Goal: Task Accomplishment & Management: Use online tool/utility

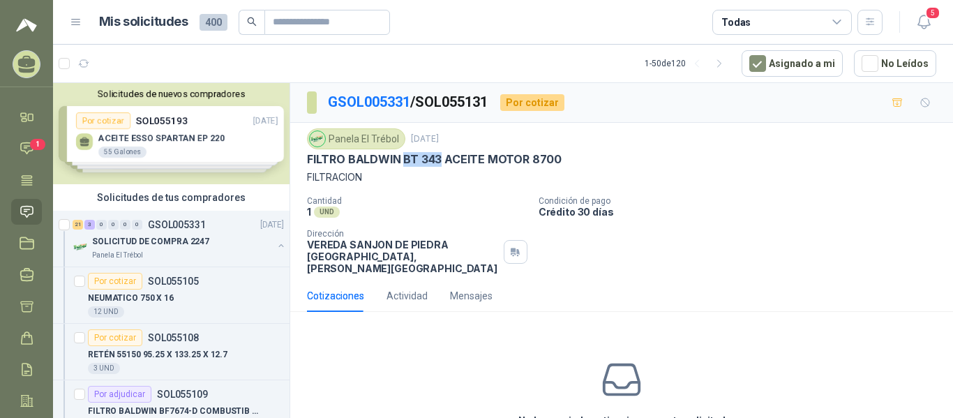
drag, startPoint x: 438, startPoint y: 160, endPoint x: 402, endPoint y: 158, distance: 36.3
click at [402, 158] on p "FILTRO BALDWIN BT 343 ACEITE MOTOR 8700" at bounding box center [434, 159] width 255 height 15
copy p "BT 343"
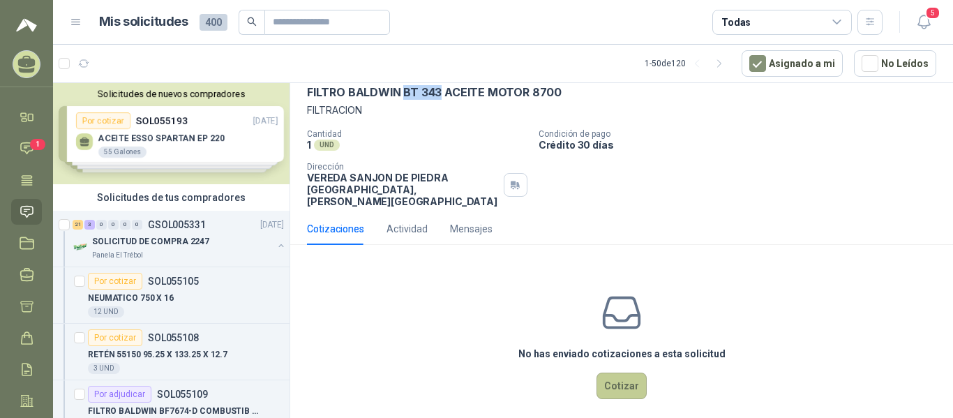
click at [616, 372] on button "Cotizar" at bounding box center [621, 385] width 50 height 27
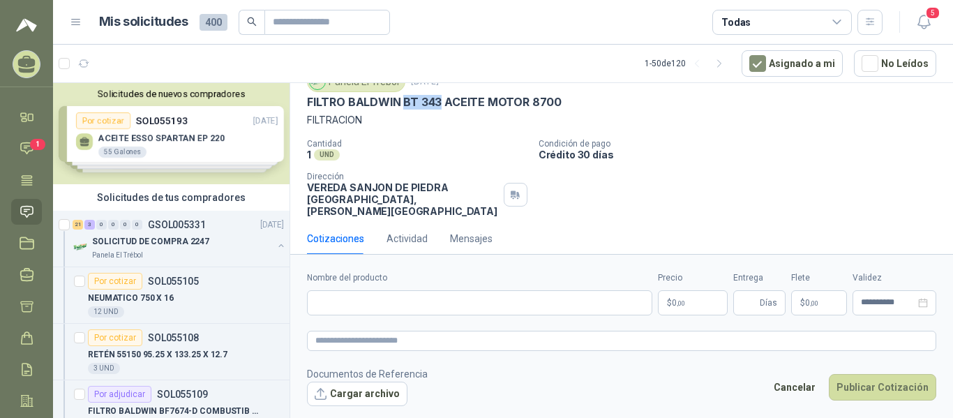
scroll to position [57, 0]
click at [608, 307] on input "Nombre del producto" at bounding box center [479, 302] width 345 height 25
paste input "**********"
type input "*"
type input "******"
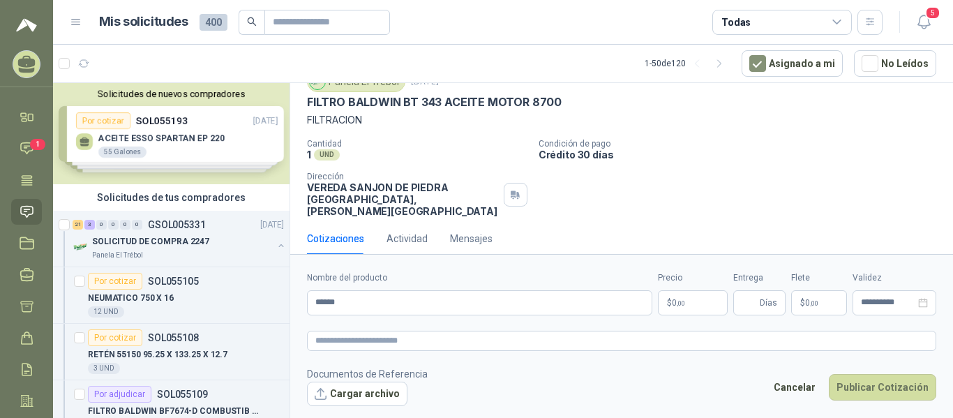
click at [680, 303] on p "$ 0 ,00" at bounding box center [693, 302] width 70 height 25
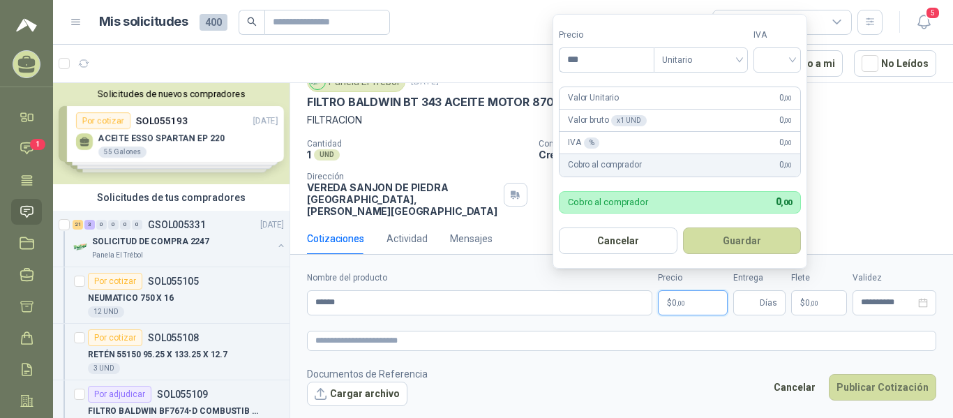
click at [608, 78] on form "Precio *** Tipo Unitario IVA Valor Unitario 0 ,00 Valor bruto x 1 UND  0 ,00 I…" at bounding box center [679, 141] width 255 height 255
click at [607, 66] on input "***" at bounding box center [606, 60] width 94 height 24
type input "*********"
click at [720, 64] on input "search" at bounding box center [777, 58] width 31 height 21
click at [720, 89] on div "19%" at bounding box center [780, 88] width 26 height 15
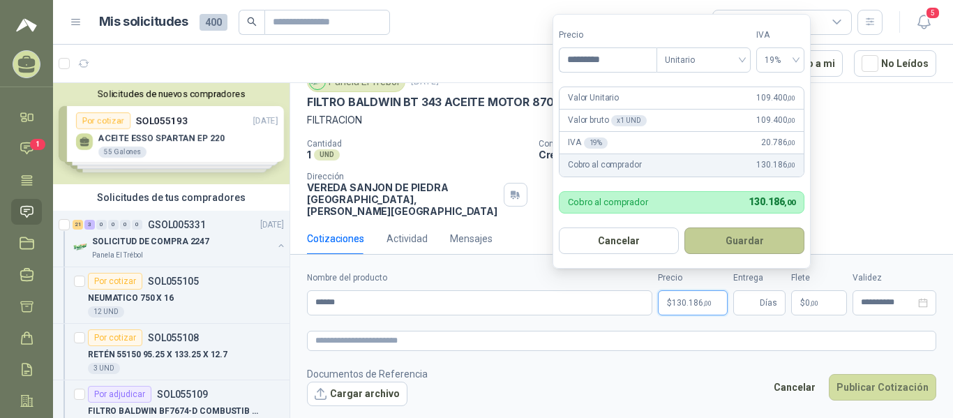
click at [720, 241] on button "Guardar" at bounding box center [744, 240] width 120 height 27
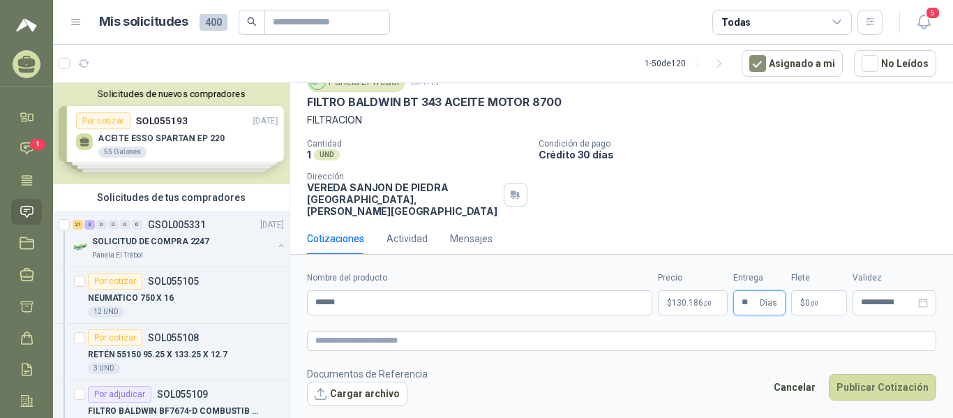
type input "**"
click at [720, 304] on span "$" at bounding box center [802, 303] width 5 height 8
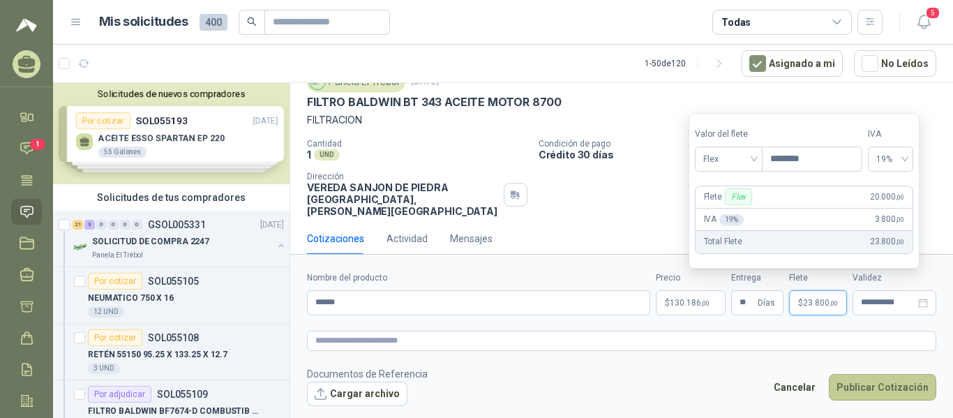
type input "********"
click at [720, 392] on button "Publicar Cotización" at bounding box center [882, 387] width 107 height 27
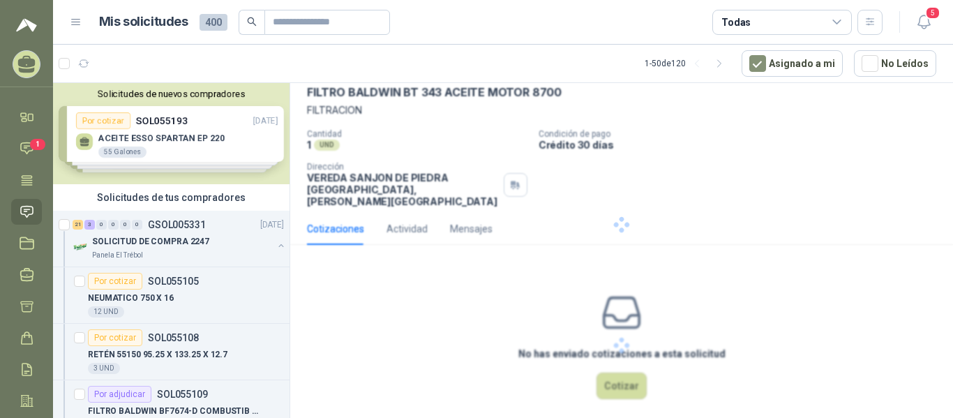
scroll to position [0, 0]
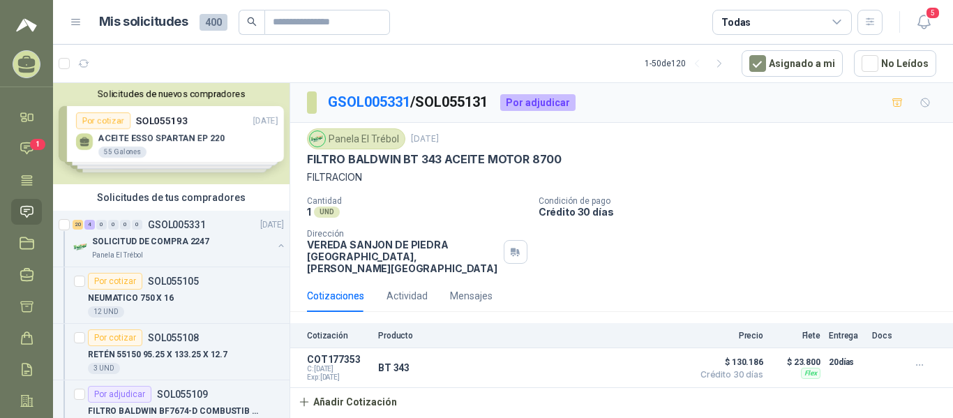
click at [213, 137] on div "Solicitudes de nuevos compradores Por cotizar SOL055193 [DATE] ACEITE ESSO SPAR…" at bounding box center [171, 133] width 236 height 101
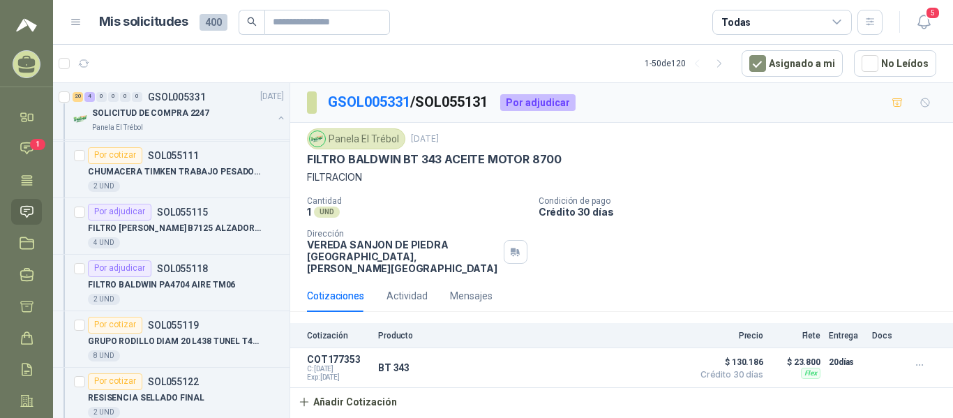
scroll to position [601, 0]
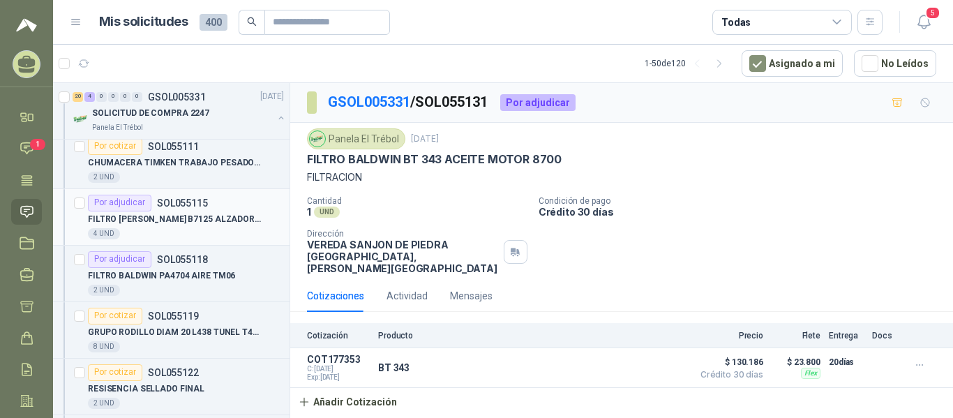
click at [139, 204] on div "Por adjudicar" at bounding box center [119, 203] width 63 height 17
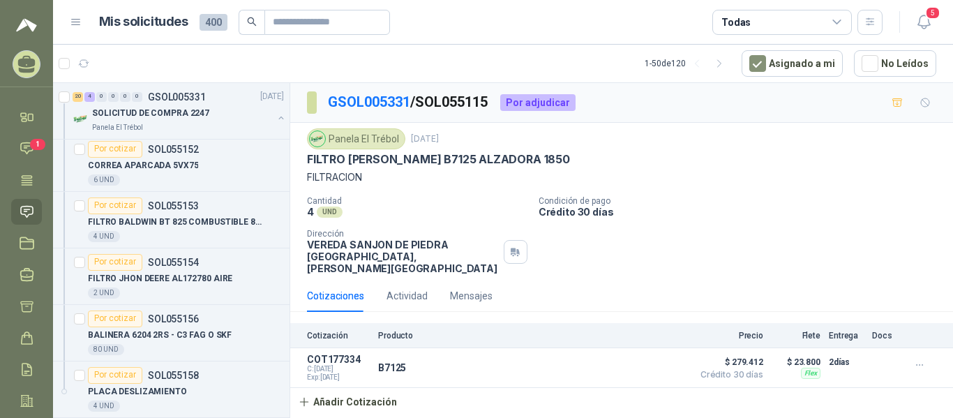
scroll to position [1456, 0]
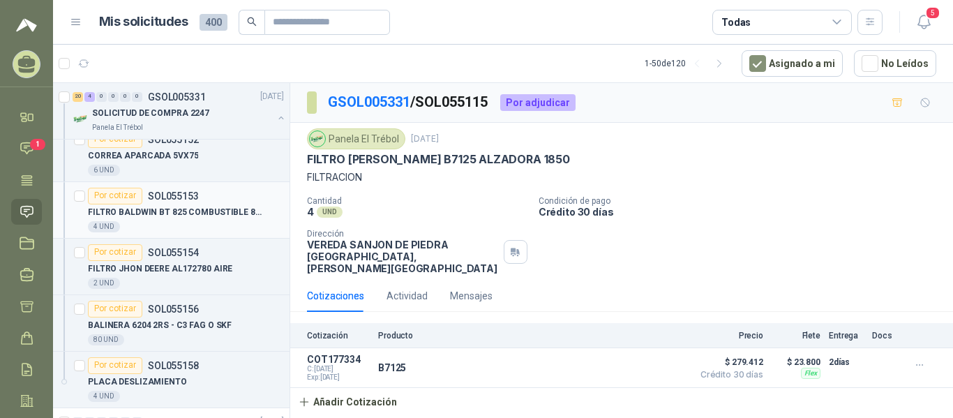
click at [134, 197] on div "Por cotizar" at bounding box center [115, 196] width 54 height 17
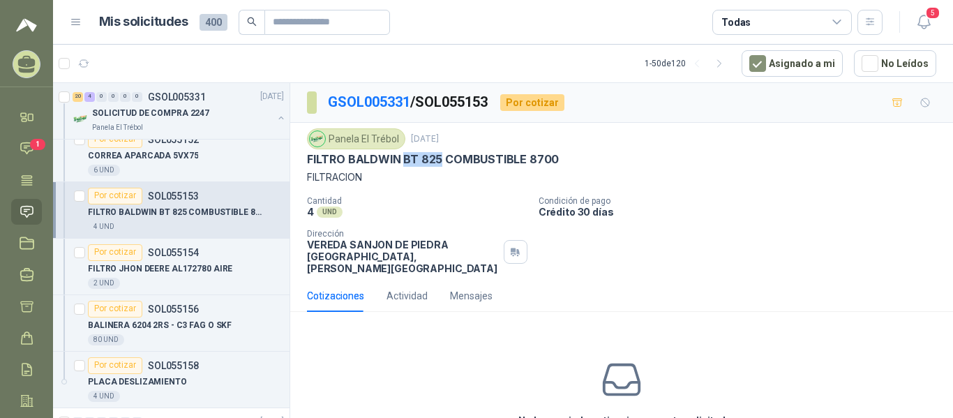
drag, startPoint x: 439, startPoint y: 160, endPoint x: 402, endPoint y: 159, distance: 37.7
click at [402, 159] on p "FILTRO BALDWIN BT 825 COMBUSTIBLE 8700" at bounding box center [433, 159] width 252 height 15
copy p "BT 825"
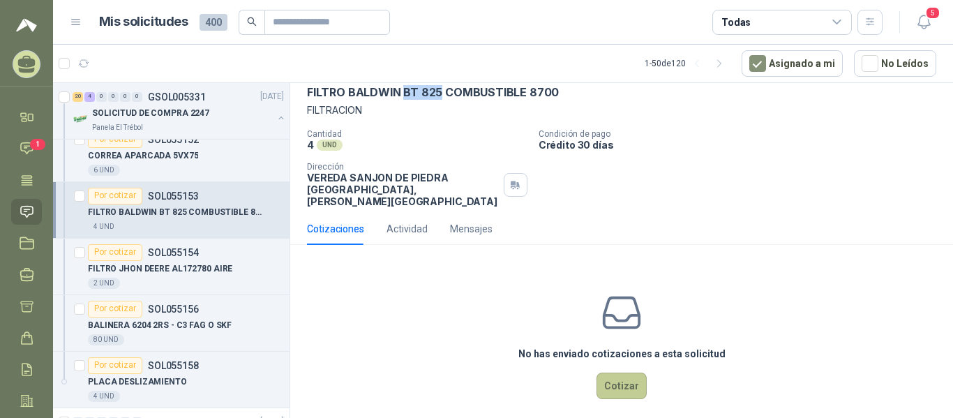
click at [627, 372] on button "Cotizar" at bounding box center [621, 385] width 50 height 27
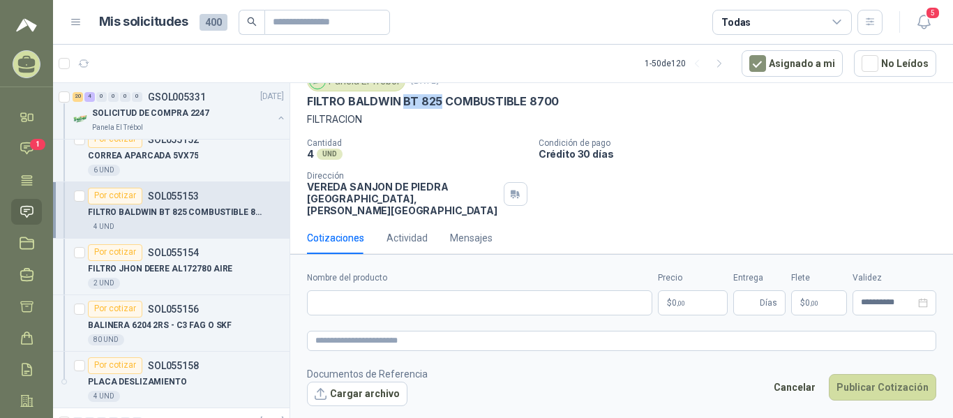
scroll to position [57, 0]
click at [538, 291] on input "Nombre del producto" at bounding box center [479, 302] width 345 height 25
paste input "******"
type input "******"
click at [693, 301] on p "$ 0 ,00" at bounding box center [693, 302] width 70 height 25
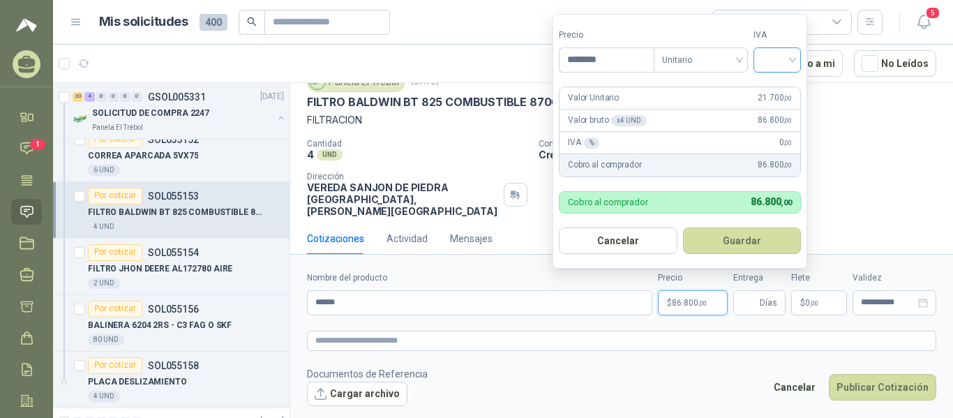
click at [720, 61] on div at bounding box center [776, 59] width 47 height 25
type input "********"
click at [720, 94] on div "19%" at bounding box center [780, 88] width 26 height 15
click at [720, 249] on button "Guardar" at bounding box center [744, 240] width 120 height 27
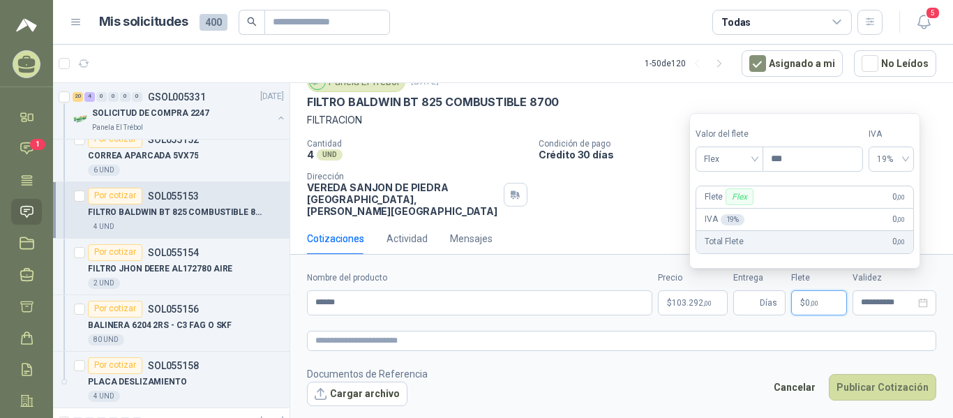
click at [720, 303] on p "$ 0 ,00" at bounding box center [819, 302] width 56 height 25
type input "********"
click at [720, 386] on button "Publicar Cotización" at bounding box center [882, 387] width 107 height 27
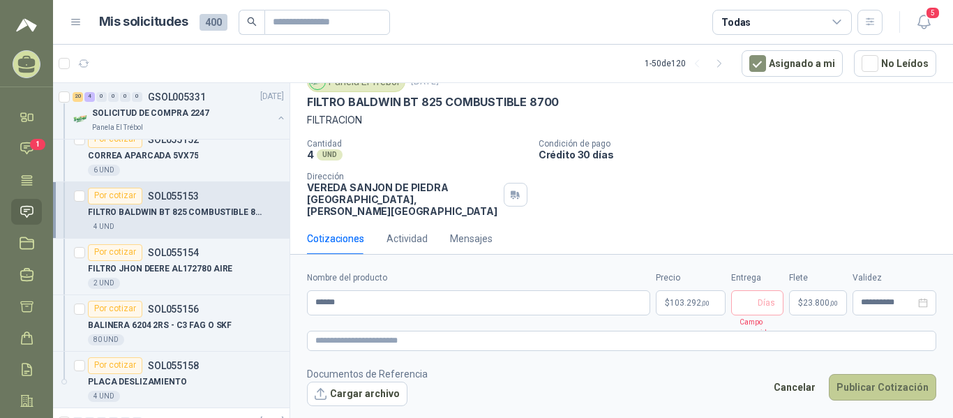
click at [720, 387] on button "Publicar Cotización" at bounding box center [882, 387] width 107 height 27
type input "*"
click at [720, 393] on button "Publicar Cotización" at bounding box center [882, 387] width 107 height 27
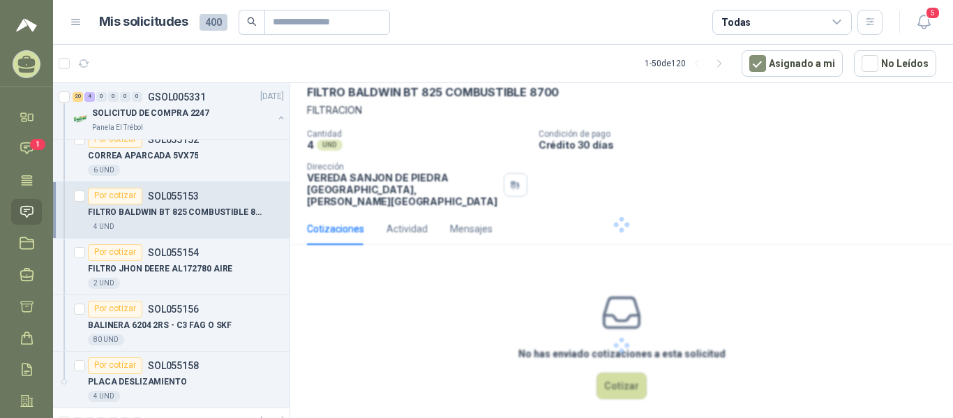
scroll to position [0, 0]
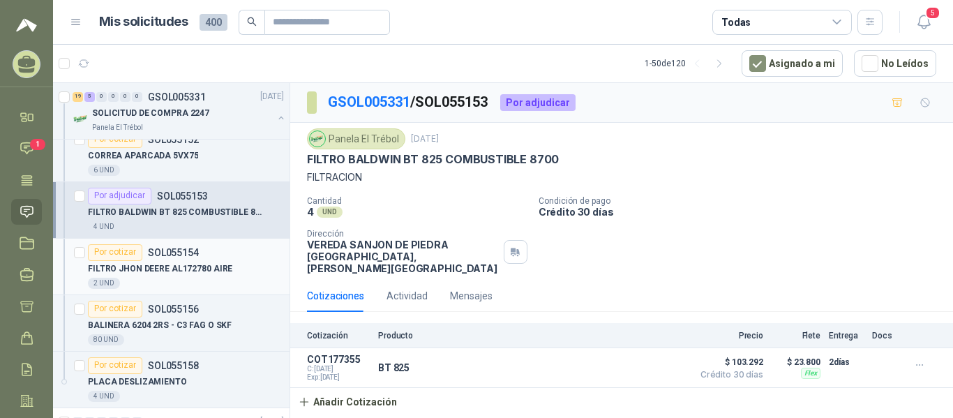
click at [119, 252] on div "Por cotizar" at bounding box center [115, 252] width 54 height 17
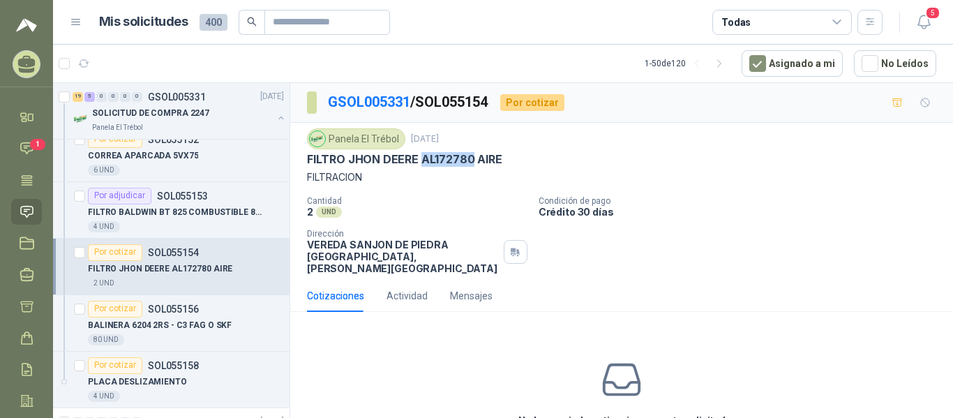
drag, startPoint x: 469, startPoint y: 160, endPoint x: 421, endPoint y: 159, distance: 48.8
click at [421, 159] on p "FILTRO JHON DEERE AL172780 AIRE" at bounding box center [404, 159] width 195 height 15
copy p "AL172780"
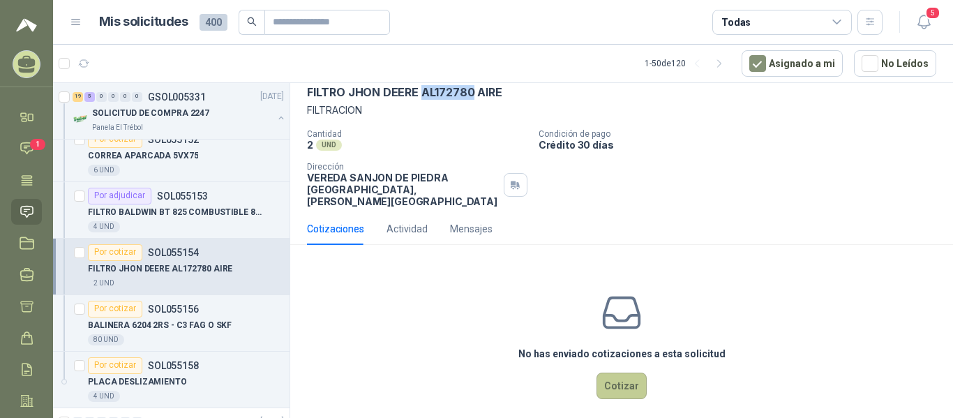
click at [617, 372] on button "Cotizar" at bounding box center [621, 385] width 50 height 27
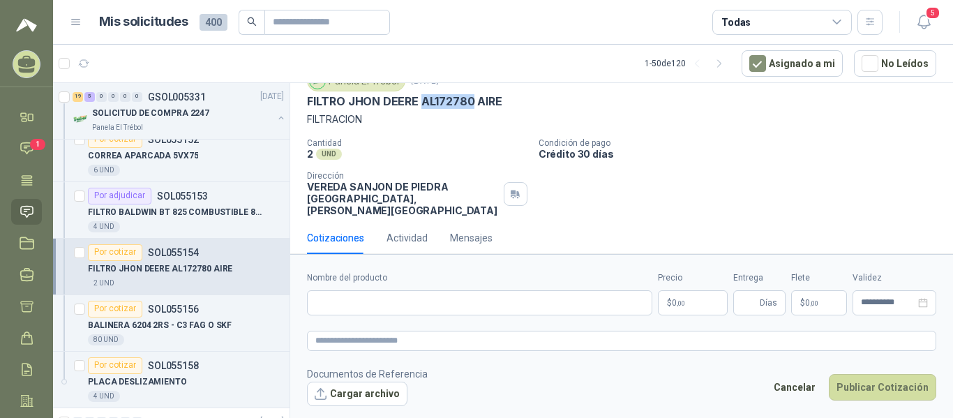
scroll to position [57, 0]
click at [481, 299] on input "Nombre del producto" at bounding box center [479, 302] width 345 height 25
paste input "******"
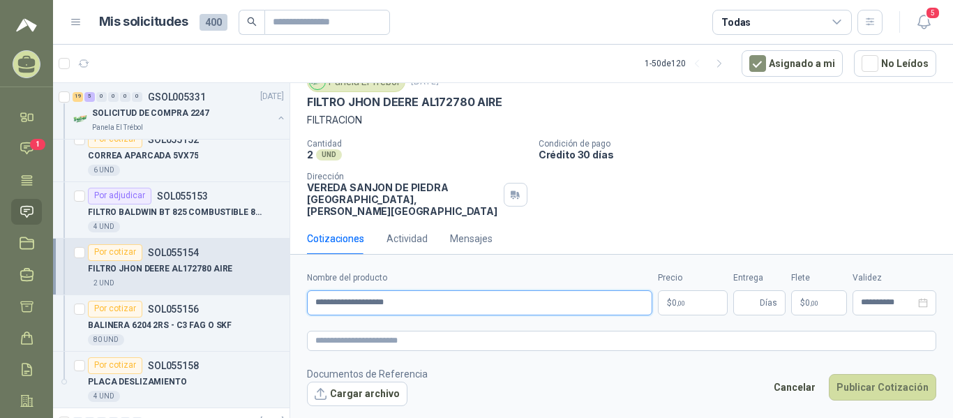
type input "**********"
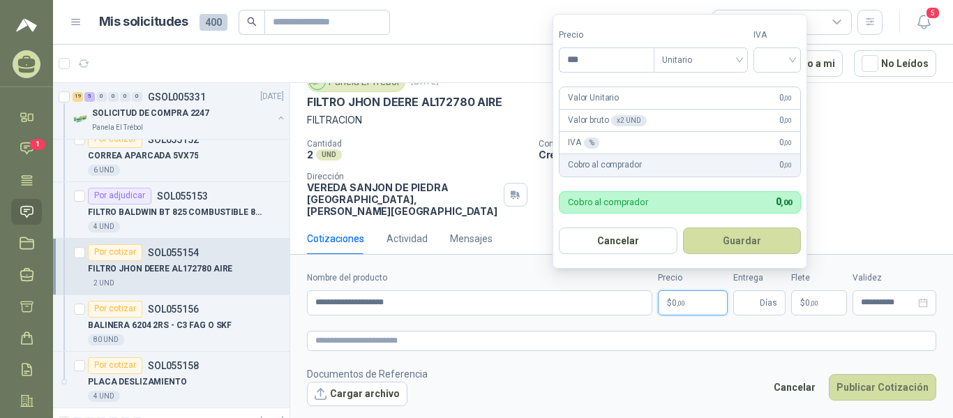
drag, startPoint x: 686, startPoint y: 301, endPoint x: 651, endPoint y: 301, distance: 34.2
click at [658, 301] on p "$ 0 ,00" at bounding box center [693, 302] width 70 height 25
click at [720, 60] on div at bounding box center [776, 59] width 47 height 25
type input "*********"
click at [720, 87] on div "19%" at bounding box center [780, 88] width 26 height 15
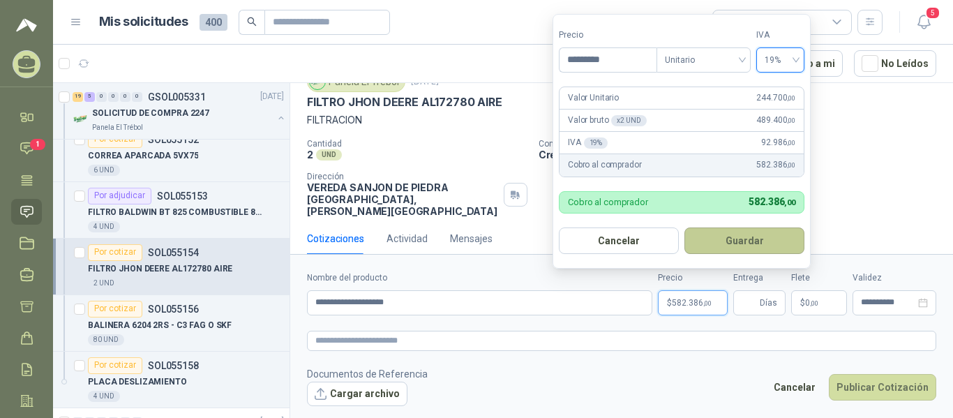
click at [720, 241] on button "Guardar" at bounding box center [744, 240] width 120 height 27
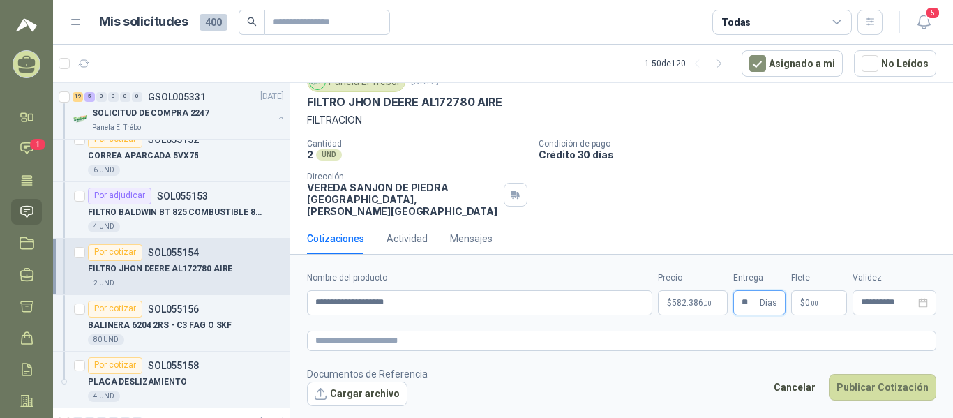
type input "**"
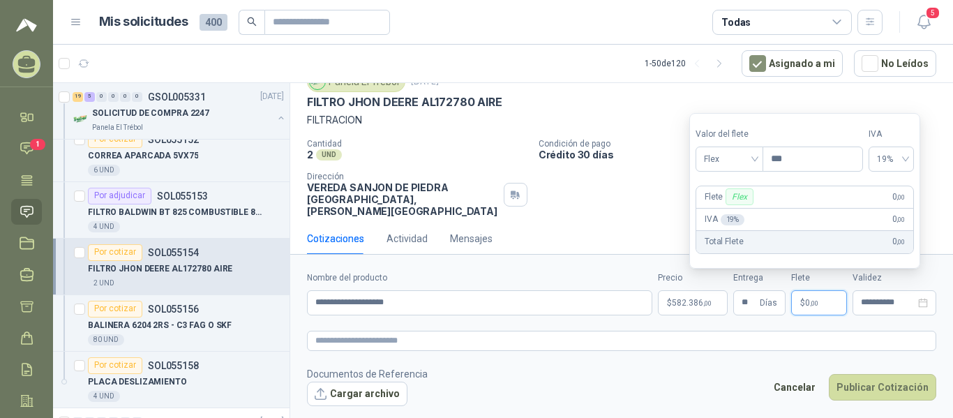
click at [720, 303] on p "$ 0 ,00" at bounding box center [819, 302] width 56 height 25
type input "********"
click at [720, 393] on button "Publicar Cotización" at bounding box center [882, 387] width 107 height 27
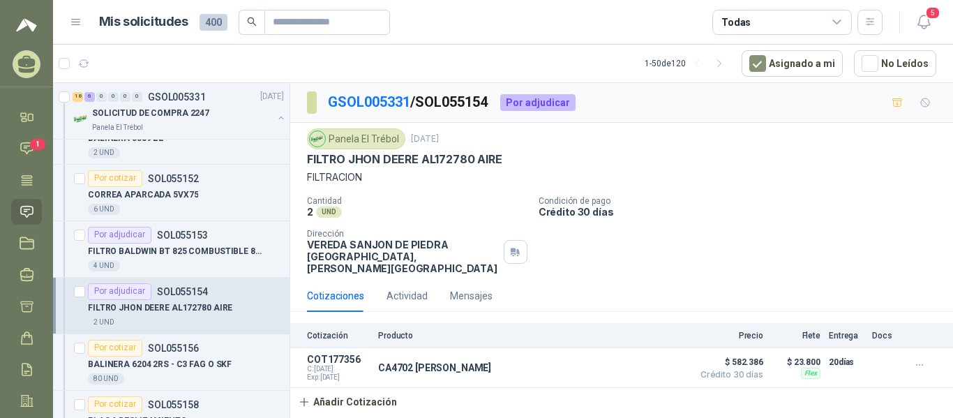
scroll to position [1514, 0]
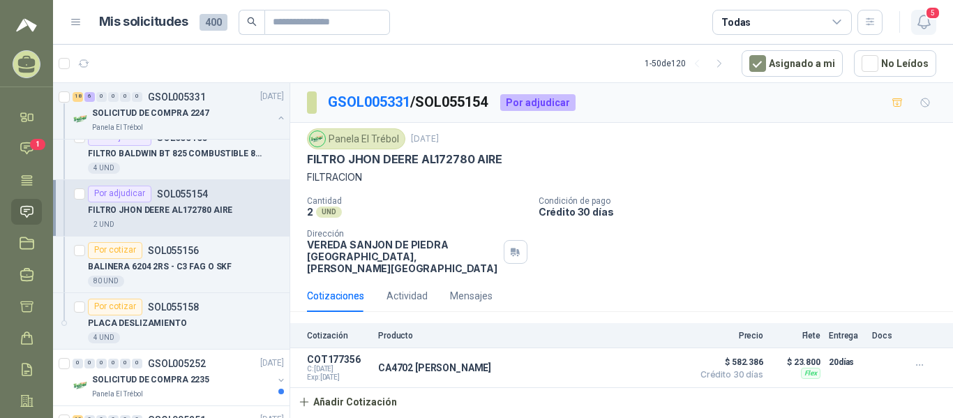
click at [720, 17] on span "5" at bounding box center [932, 12] width 15 height 13
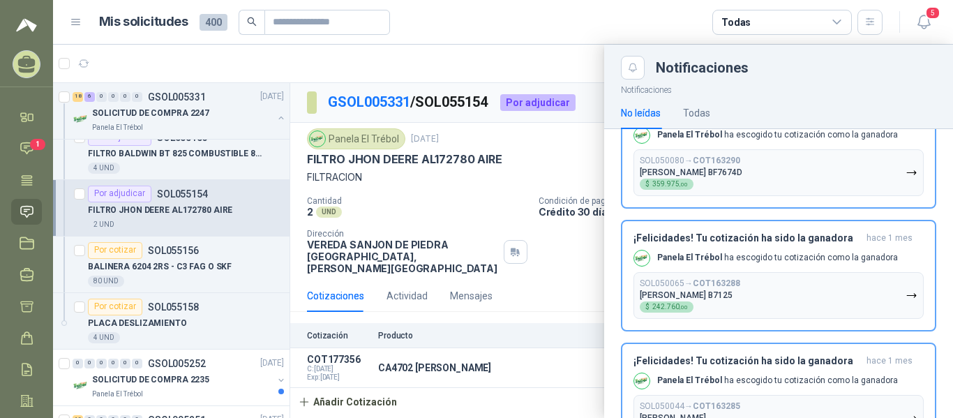
scroll to position [0, 0]
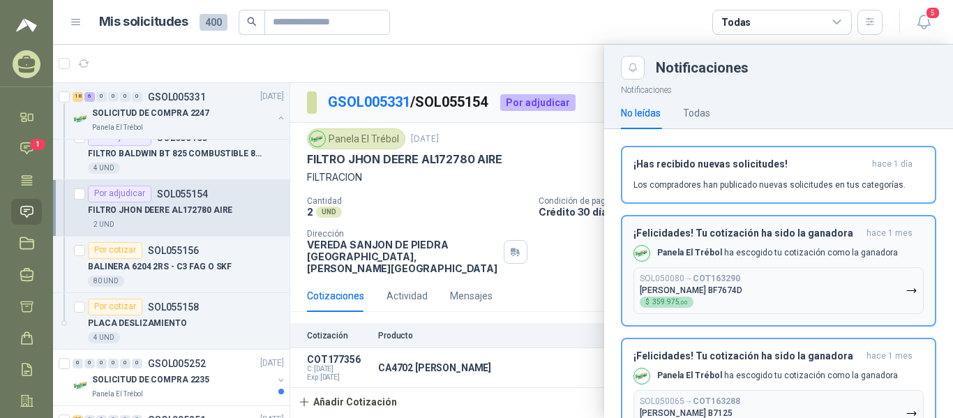
click at [720, 292] on icon "button" at bounding box center [911, 291] width 12 height 12
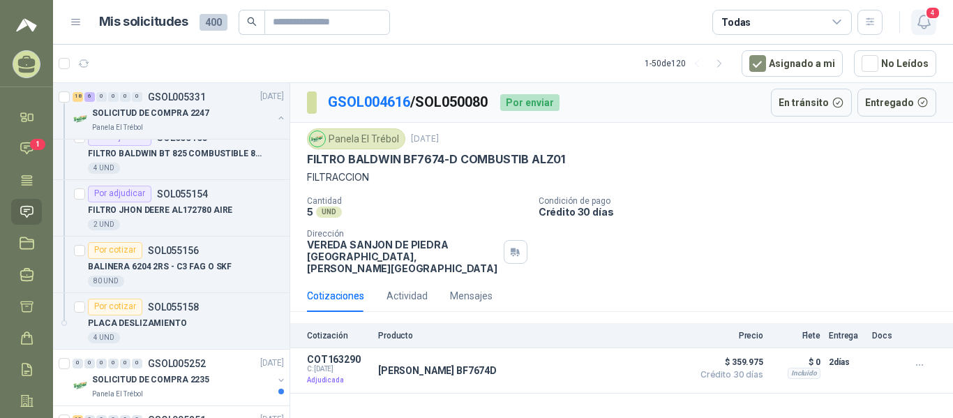
click at [720, 22] on icon "button" at bounding box center [923, 21] width 17 height 17
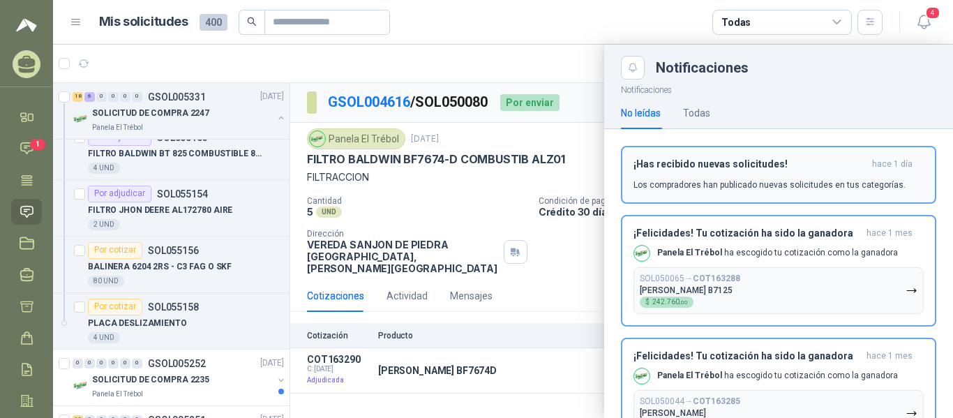
click at [720, 163] on h3 "¡Has recibido nuevas solicitudes!" at bounding box center [749, 164] width 233 height 12
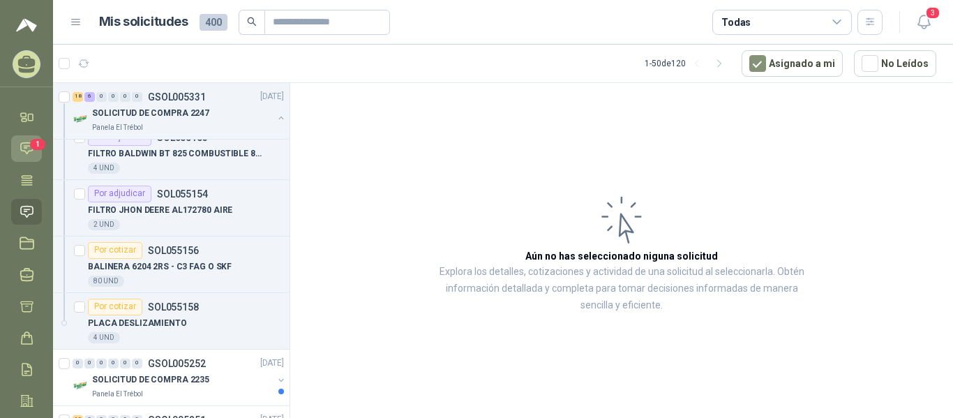
click at [37, 146] on span "1" at bounding box center [37, 144] width 15 height 11
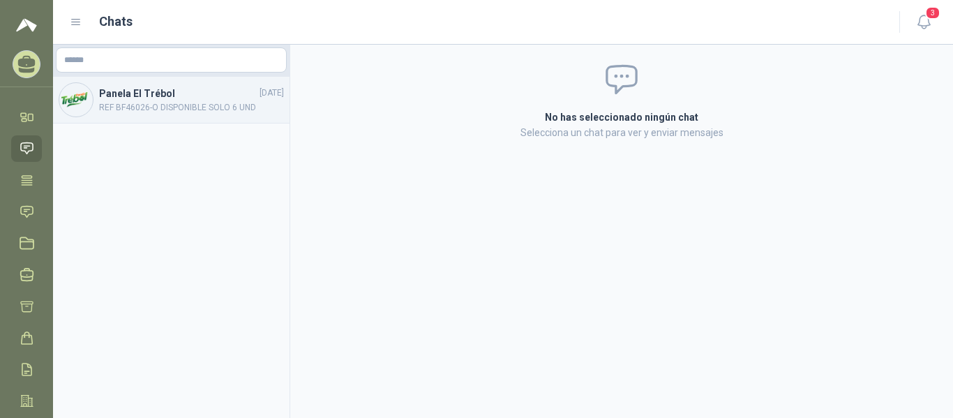
click at [148, 115] on div "Panela El Trébol [DATE] REF BF46026-O DISPONIBLE SOLO 6 UND" at bounding box center [171, 100] width 236 height 47
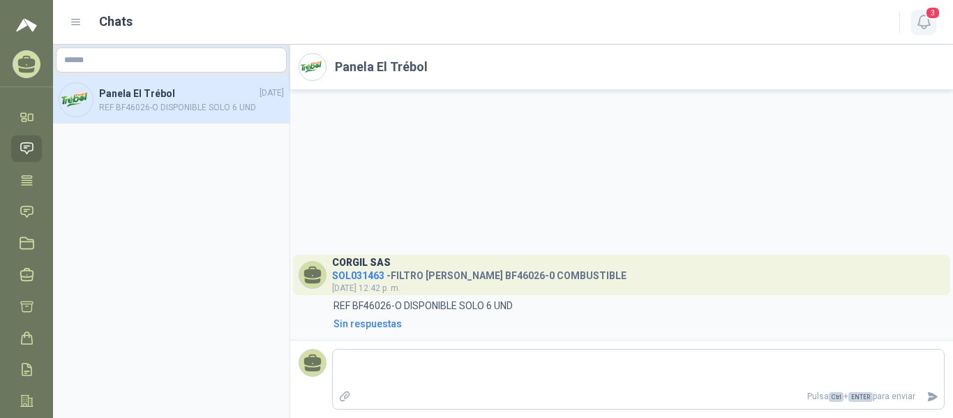
click at [720, 23] on icon "button" at bounding box center [923, 21] width 17 height 17
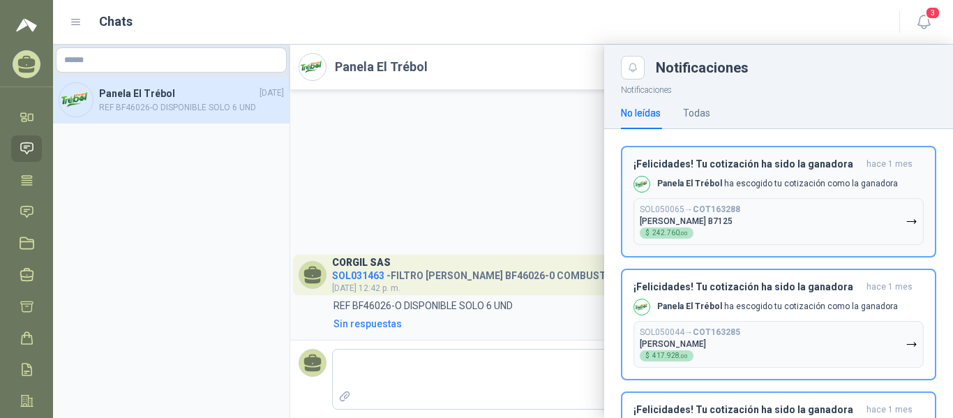
click at [720, 225] on icon "button" at bounding box center [911, 222] width 12 height 12
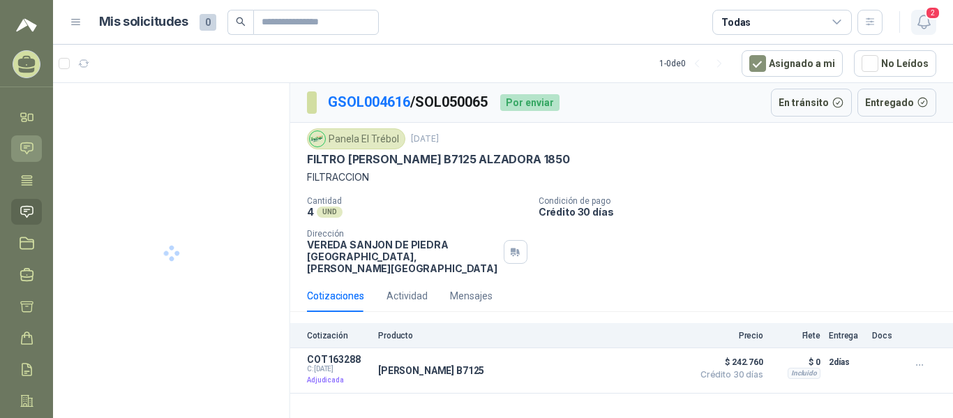
click at [720, 25] on icon "button" at bounding box center [923, 21] width 17 height 17
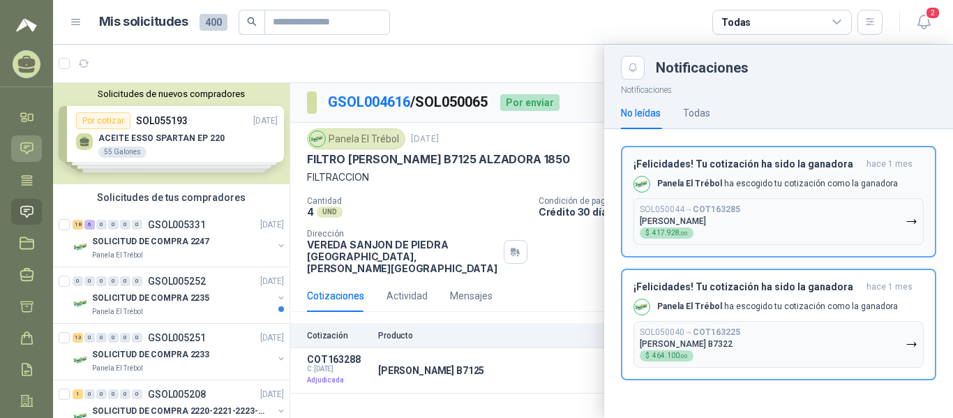
click at [720, 234] on button "SOL050044 → COT163285 [PERSON_NAME] $ 417.928 ,00" at bounding box center [778, 221] width 290 height 47
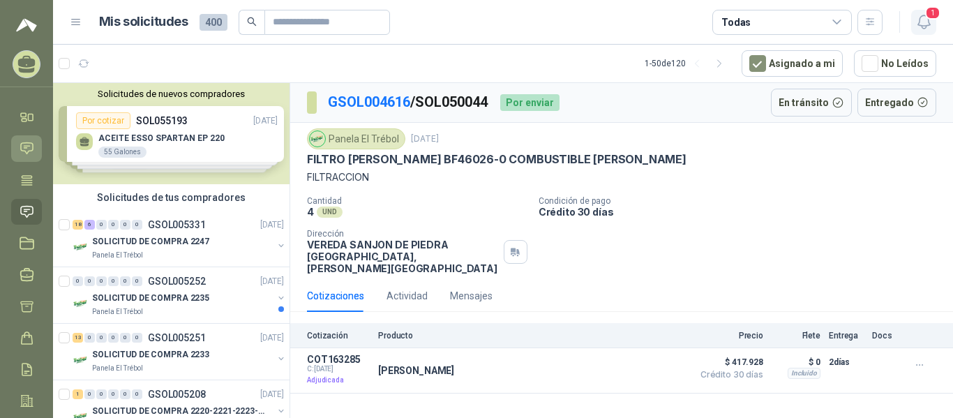
click at [720, 19] on icon "button" at bounding box center [923, 21] width 17 height 17
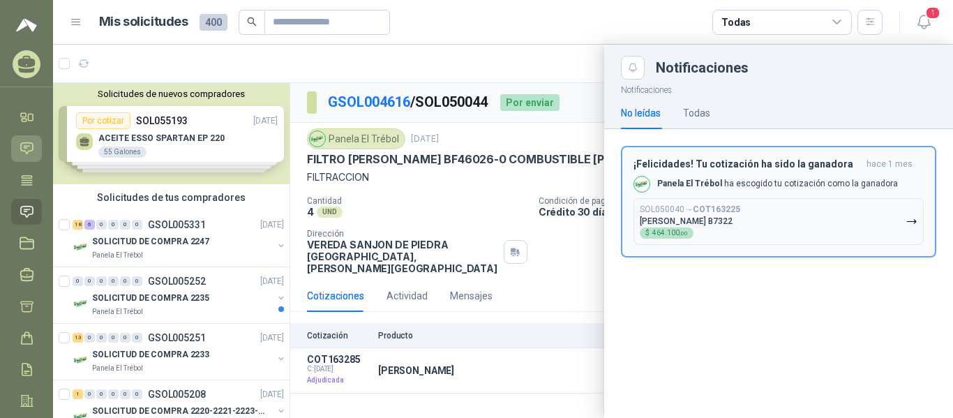
click at [720, 220] on button "SOL050040 → COT163225 [PERSON_NAME] B7322 $ 464.100 ,00" at bounding box center [778, 221] width 290 height 47
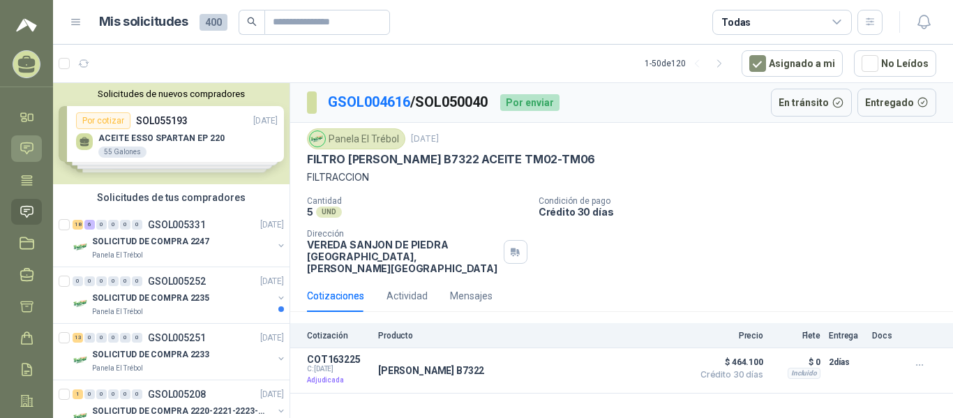
click at [31, 151] on icon at bounding box center [27, 148] width 12 height 11
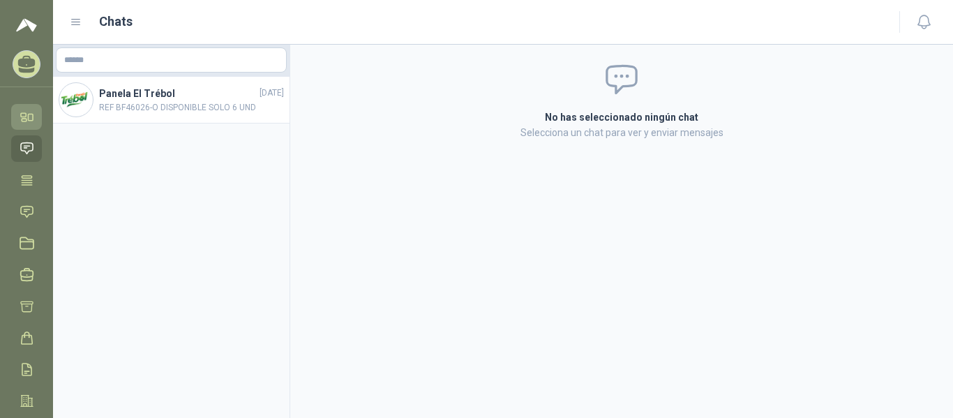
click at [23, 126] on link "Inicio" at bounding box center [26, 117] width 31 height 26
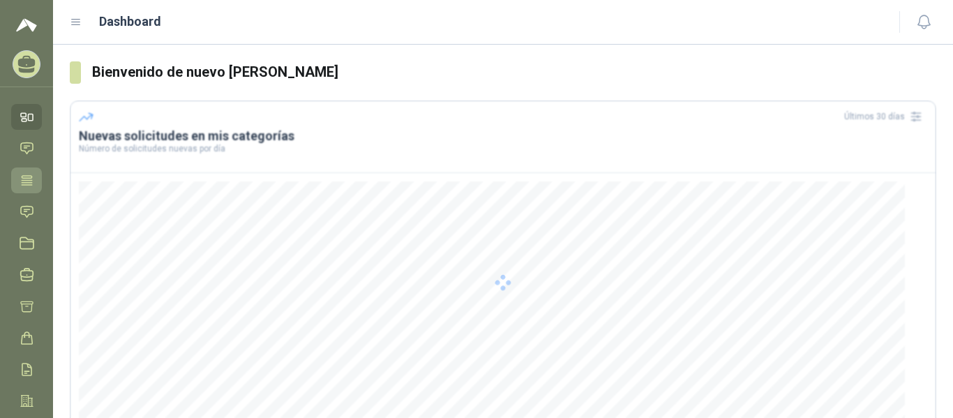
click at [31, 183] on icon at bounding box center [27, 179] width 10 height 9
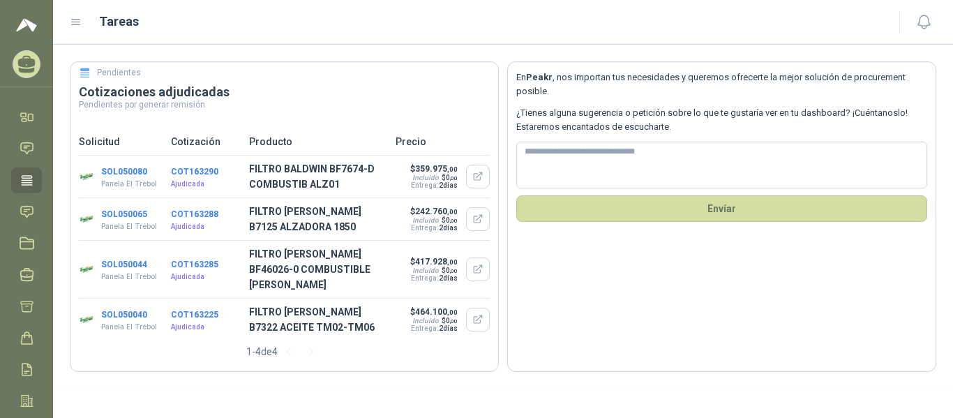
click at [137, 172] on button "SOL050080" at bounding box center [124, 172] width 46 height 10
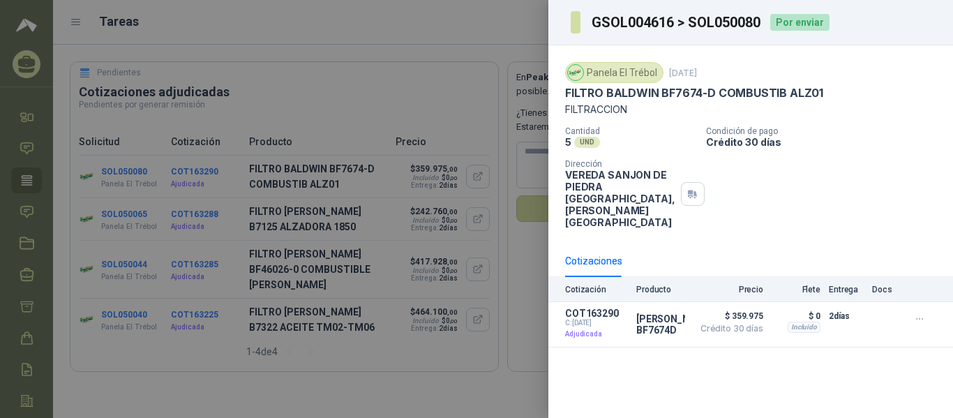
click at [427, 84] on div at bounding box center [476, 209] width 953 height 418
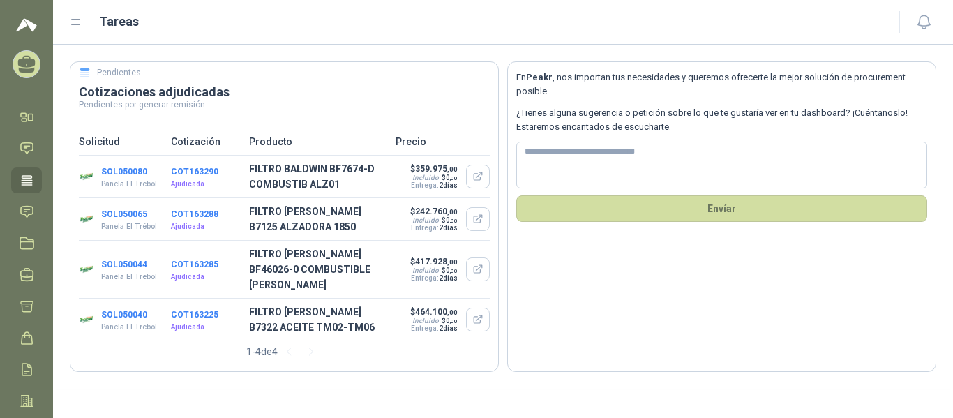
click at [128, 216] on button "SOL050065" at bounding box center [124, 214] width 46 height 10
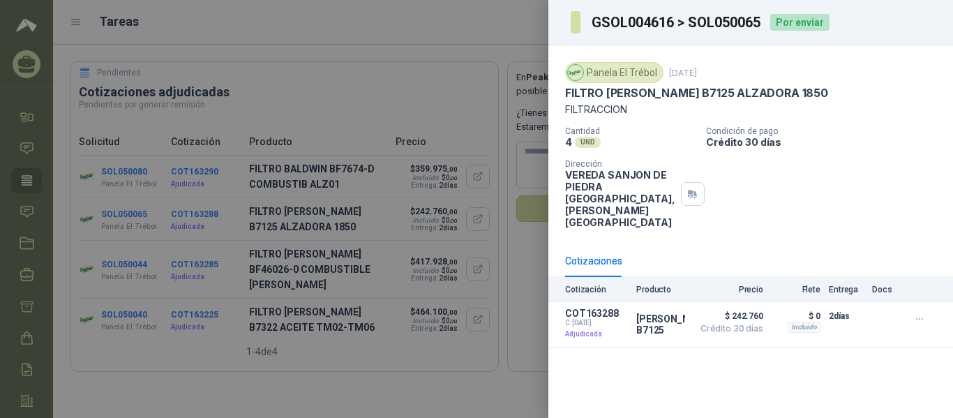
click at [123, 267] on div at bounding box center [476, 209] width 953 height 418
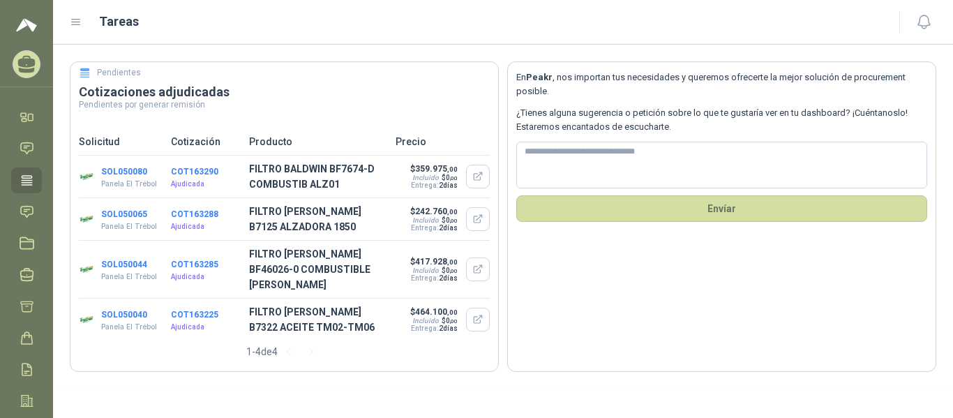
click at [123, 267] on button "SOL050044" at bounding box center [124, 264] width 46 height 10
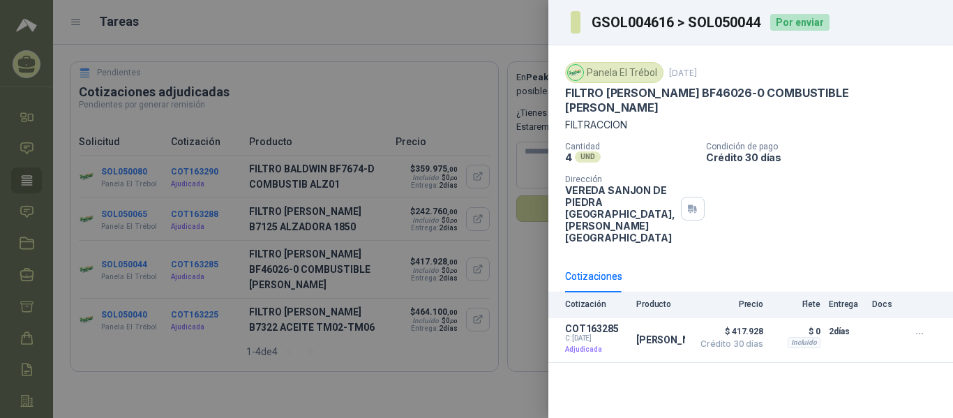
click at [117, 314] on div at bounding box center [476, 209] width 953 height 418
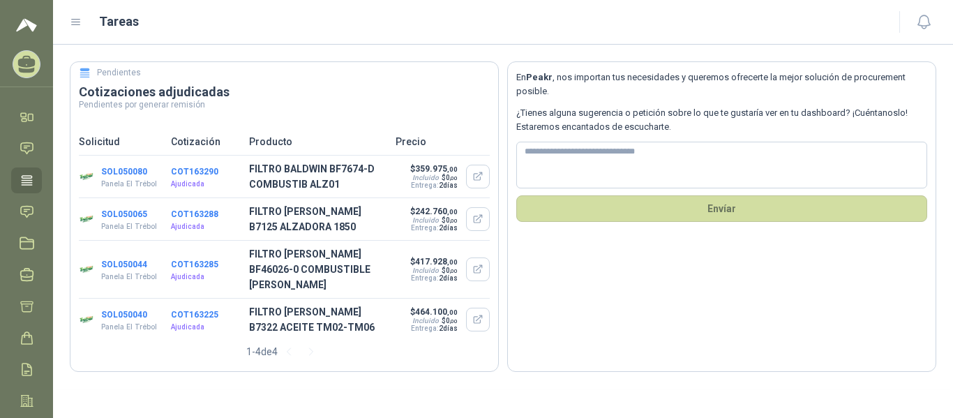
click at [117, 314] on button "SOL050040" at bounding box center [124, 315] width 46 height 10
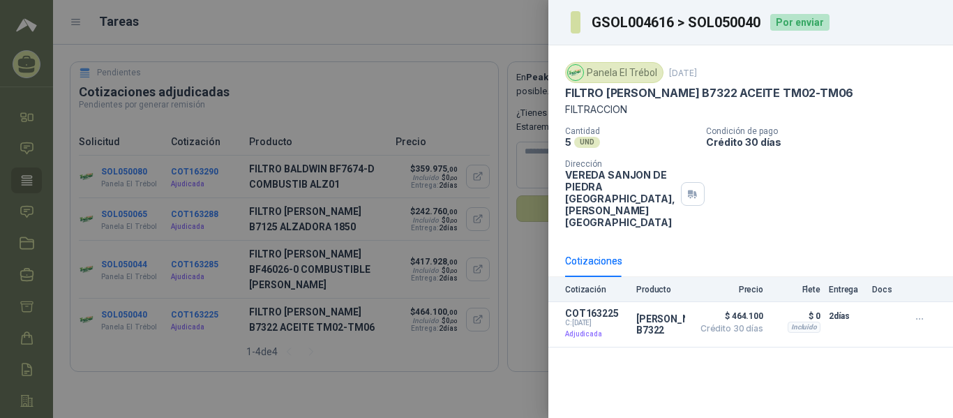
click at [361, 68] on div at bounding box center [476, 209] width 953 height 418
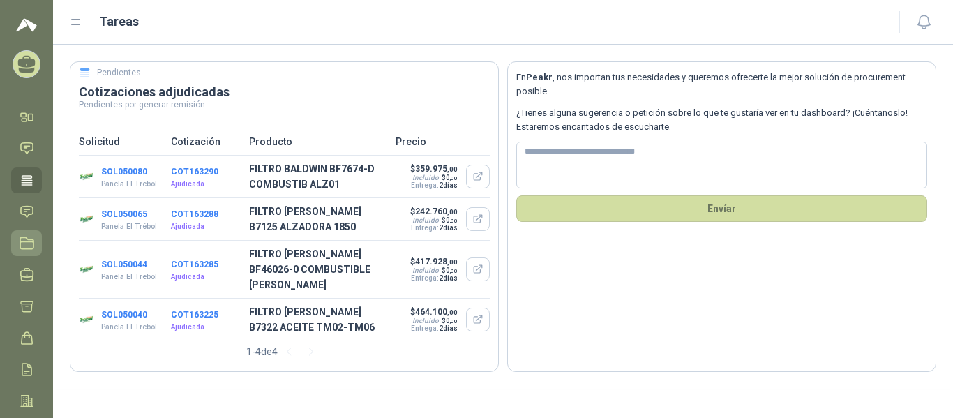
click at [26, 252] on link "Licitaciones" at bounding box center [26, 243] width 31 height 26
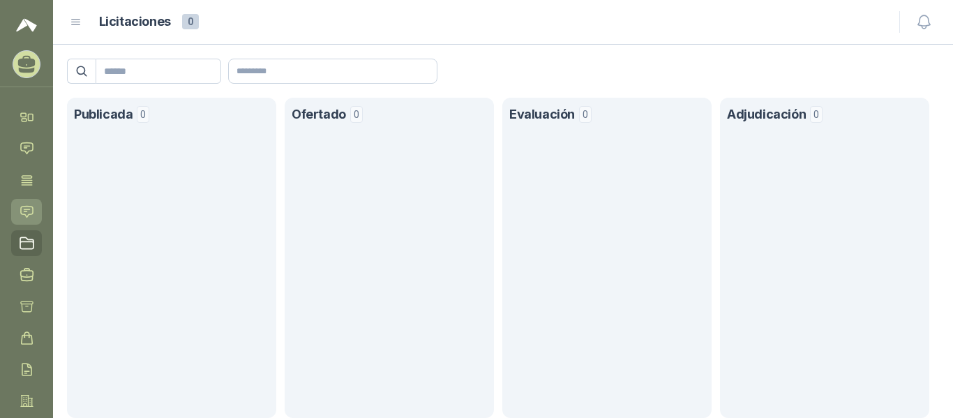
click at [32, 212] on icon at bounding box center [27, 211] width 15 height 15
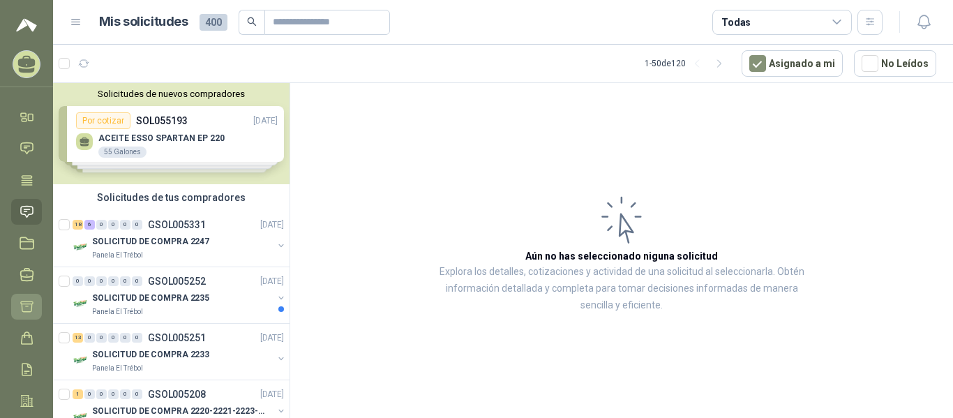
click at [25, 301] on icon at bounding box center [27, 306] width 15 height 15
